Goal: Task Accomplishment & Management: Complete application form

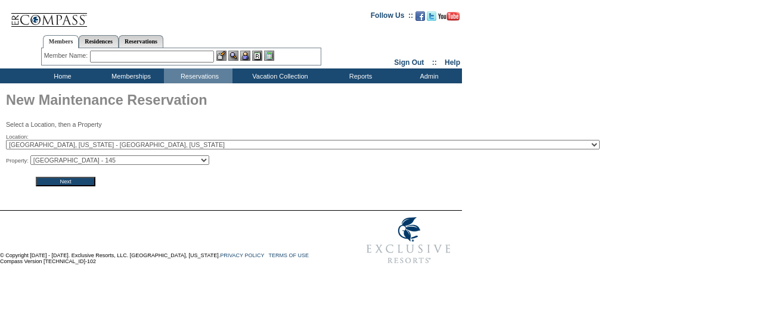
click at [95, 163] on select "Beaver Creek Drive - 145 Beaver Creek Drive - 147" at bounding box center [119, 161] width 179 height 10
select select "885"
click at [34, 156] on select "Beaver Creek Drive - 145 Beaver Creek Drive - 147" at bounding box center [119, 161] width 179 height 10
click at [70, 185] on input "Next" at bounding box center [66, 182] width 60 height 10
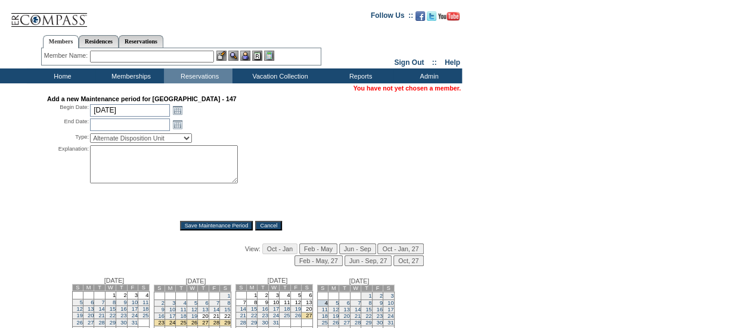
click at [282, 157] on div "Explanation: *" at bounding box center [231, 178] width 368 height 67
click at [144, 112] on input "[DATE]" at bounding box center [130, 110] width 80 height 13
type input "10/20"
type input "[DATE]"
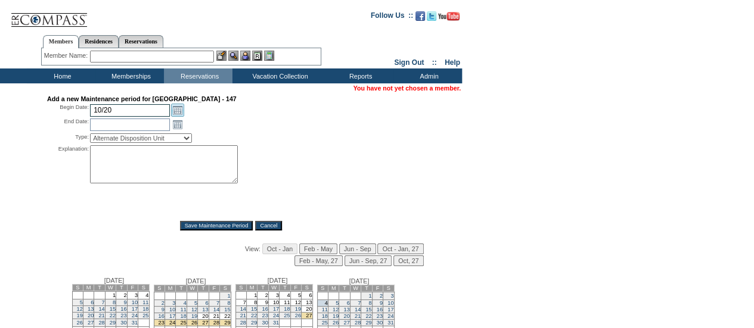
type input "[DATE]"
type input "11/16"
type input "[DATE]"
select select "PropMaintLeaseBlackout"
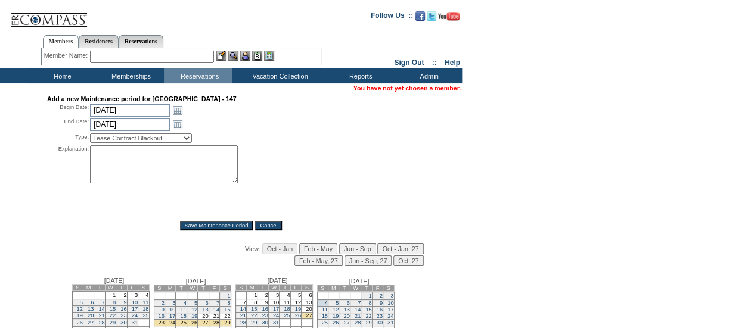
click at [159, 142] on select "Alternate Disposition Unit Business Hold Disposition Exclusive Alliance Partner…" at bounding box center [141, 138] width 102 height 10
select select "PropMaint"
click at [90, 135] on select "Alternate Disposition Unit Business Hold Disposition Exclusive Alliance Partner…" at bounding box center [141, 138] width 102 height 10
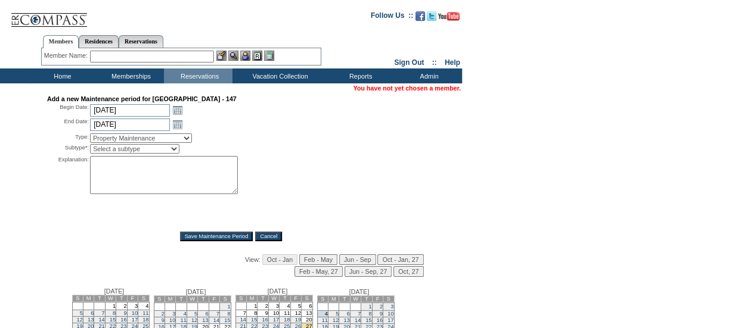
click at [150, 145] on select "Select a subtype FF&E Projects Housekeeping/Deep Clean Monthly PM Block Planned…" at bounding box center [134, 149] width 89 height 10
select select "PropMaint-Renovation"
click at [90, 145] on select "Select a subtype FF&E Projects Housekeeping/Deep Clean Monthly PM Block Planned…" at bounding box center [134, 149] width 89 height 10
click at [129, 189] on textarea at bounding box center [164, 175] width 148 height 38
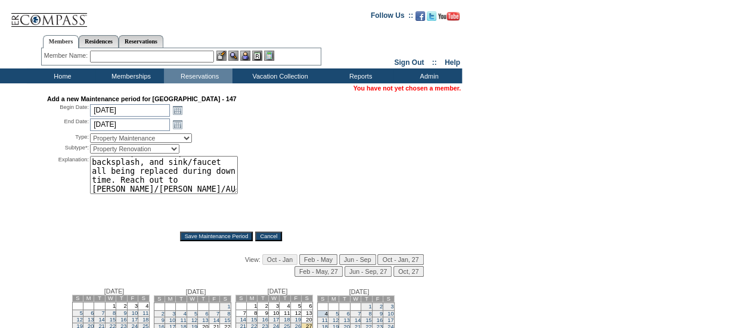
scroll to position [20, 0]
click at [181, 185] on textarea "Full kitchen remodel - cabinets, counters, backsplash, and sink/faucet all bein…" at bounding box center [164, 175] width 148 height 38
type textarea "Full kitchen remodel - cabinets, counters, backsplash, and sink/faucet all bein…"
click at [183, 124] on link "Open the calendar popup." at bounding box center [177, 124] width 13 height 13
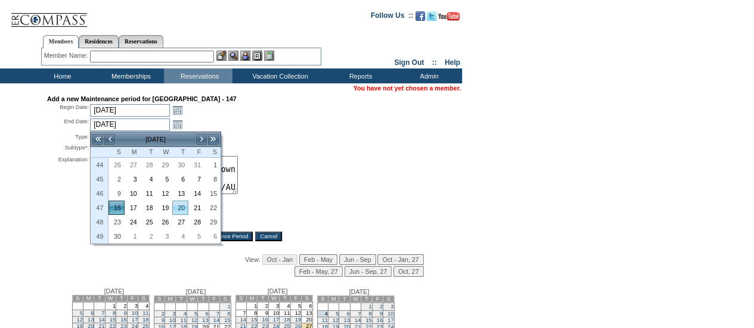
click at [174, 204] on link "20" at bounding box center [180, 207] width 15 height 13
type input "[DATE]"
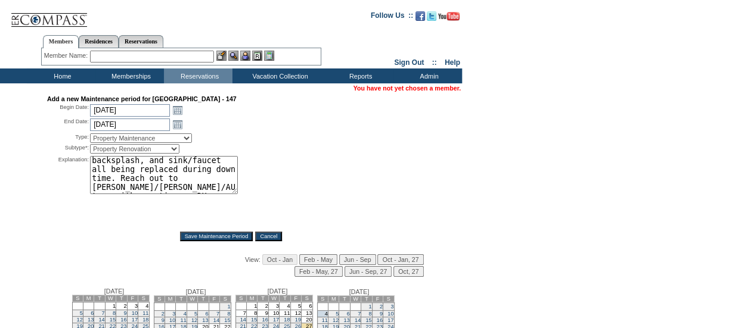
click at [193, 235] on input "Save Maintenance Period" at bounding box center [216, 237] width 73 height 10
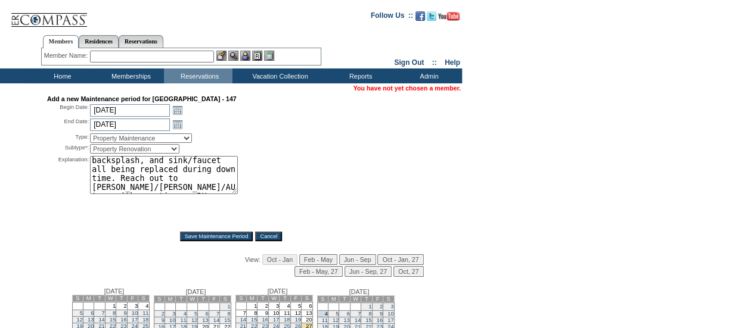
click at [193, 235] on input "Save Maintenance Period" at bounding box center [216, 237] width 73 height 10
click at [346, 147] on div "Type: Alternate Disposition Unit Business Hold Disposition Exclusive Alliance P…" at bounding box center [231, 143] width 368 height 23
